Goal: Navigation & Orientation: Find specific page/section

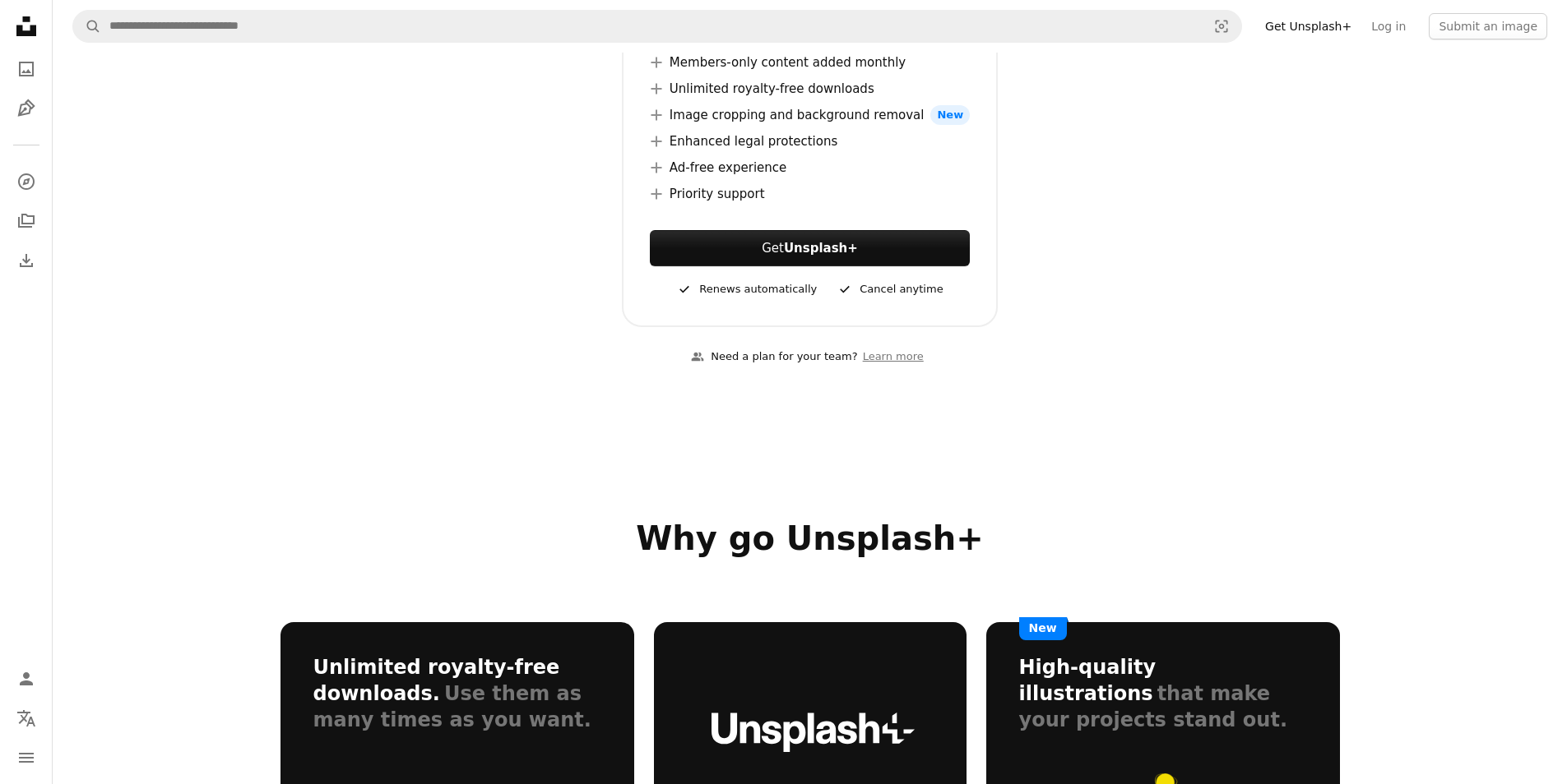
scroll to position [493, 0]
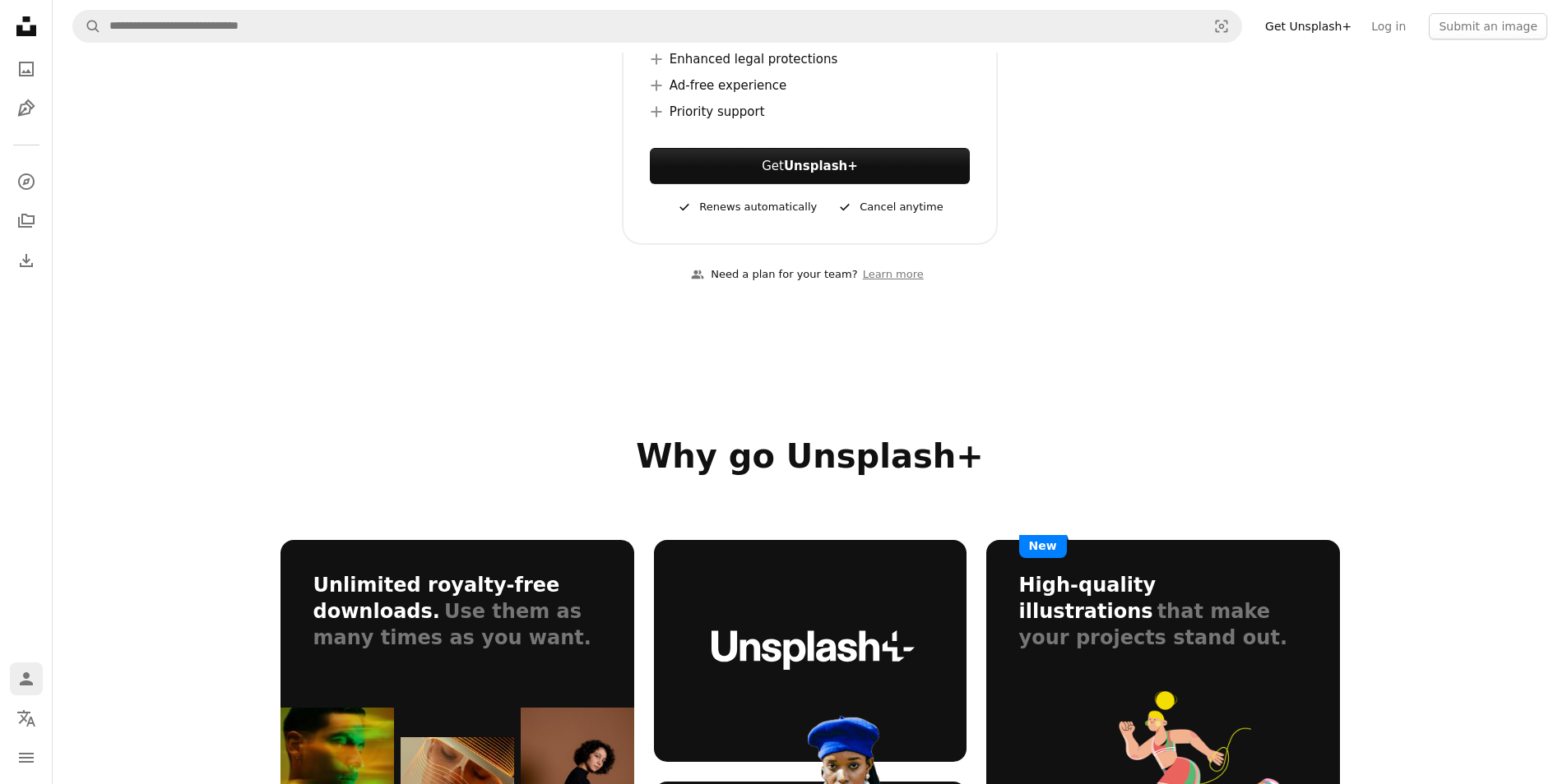
click at [17, 673] on icon "Person" at bounding box center [27, 679] width 20 height 20
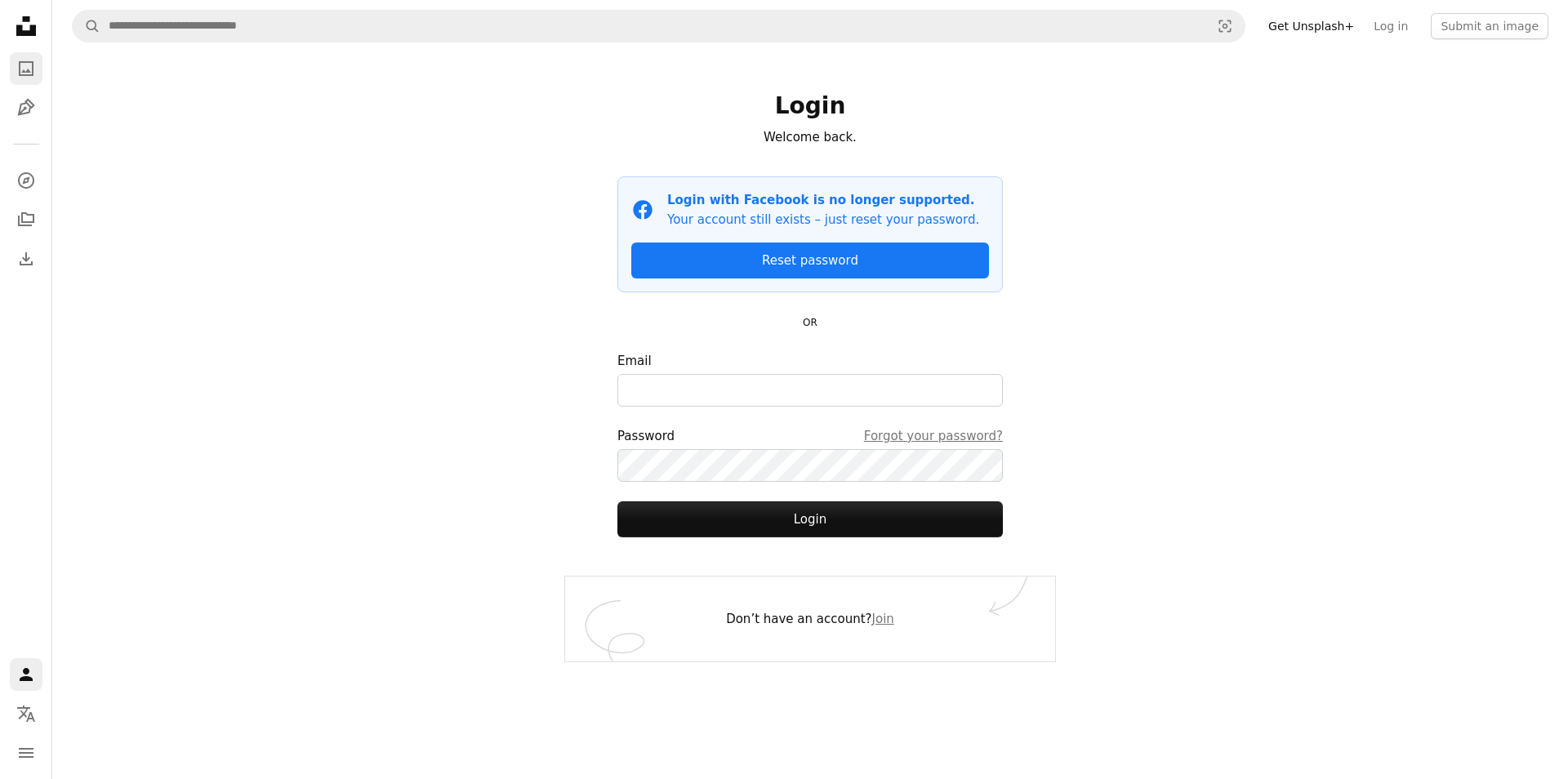
click at [36, 58] on link "A photo" at bounding box center [26, 68] width 32 height 32
